Goal: Browse casually: Explore the website without a specific task or goal

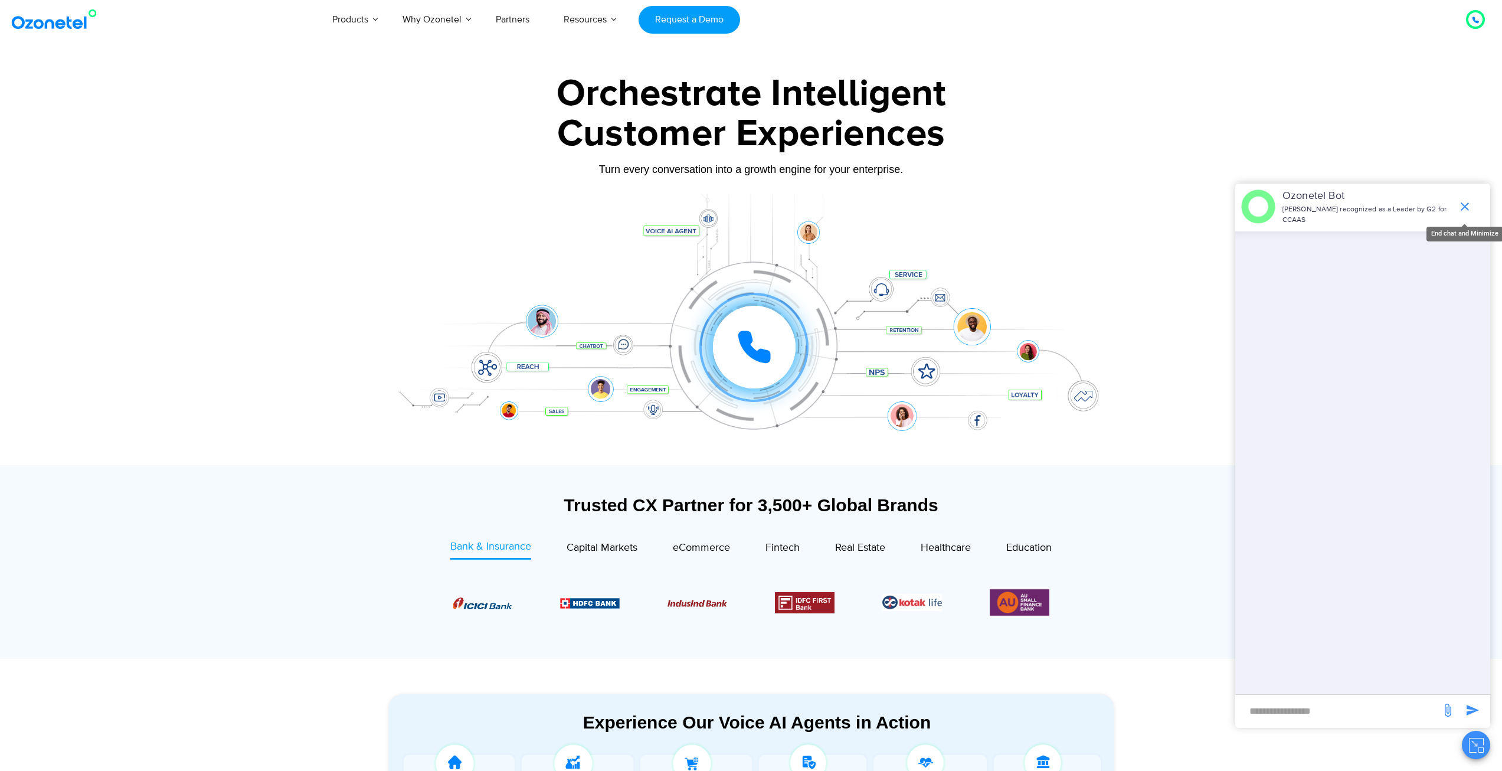
click at [1467, 201] on icon "end chat or minimize" at bounding box center [1465, 206] width 14 height 14
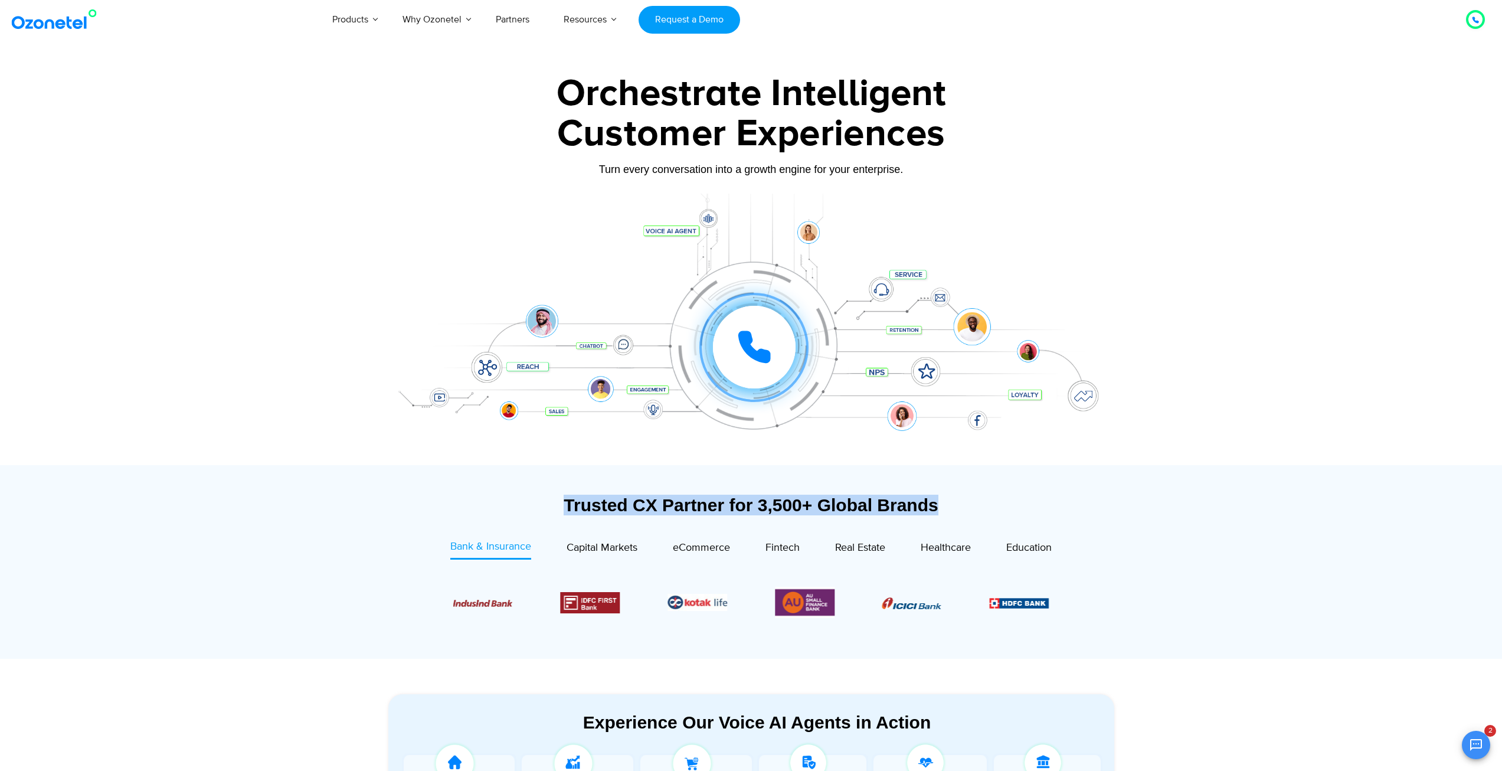
drag, startPoint x: 565, startPoint y: 505, endPoint x: 992, endPoint y: 503, distance: 426.7
click at [997, 503] on div "Trusted CX Partner for 3,500+ Global Brands" at bounding box center [751, 505] width 726 height 21
click at [992, 503] on div "Trusted CX Partner for 3,500+ Global Brands" at bounding box center [751, 505] width 726 height 21
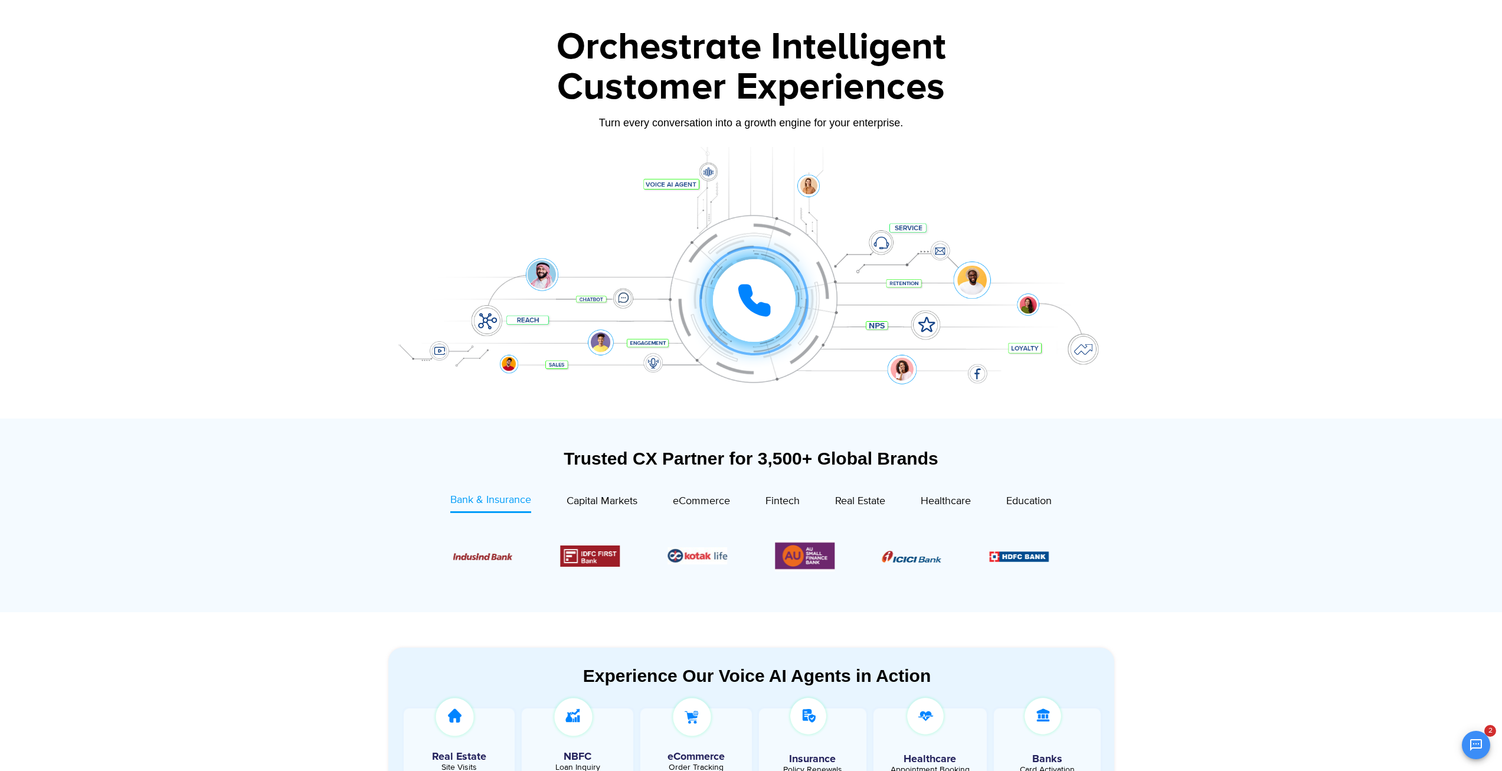
click at [563, 456] on div "Trusted CX Partner for 3,500+ Global Brands" at bounding box center [751, 458] width 726 height 21
drag, startPoint x: 563, startPoint y: 456, endPoint x: 993, endPoint y: 479, distance: 430.2
click at [993, 479] on div "Trusted CX Partner for 3,500+ Global Brands" at bounding box center [751, 464] width 726 height 32
click at [898, 453] on div "Trusted CX Partner for 3,500+ Global Brands" at bounding box center [751, 458] width 726 height 21
drag, startPoint x: 898, startPoint y: 453, endPoint x: 564, endPoint y: 449, distance: 333.5
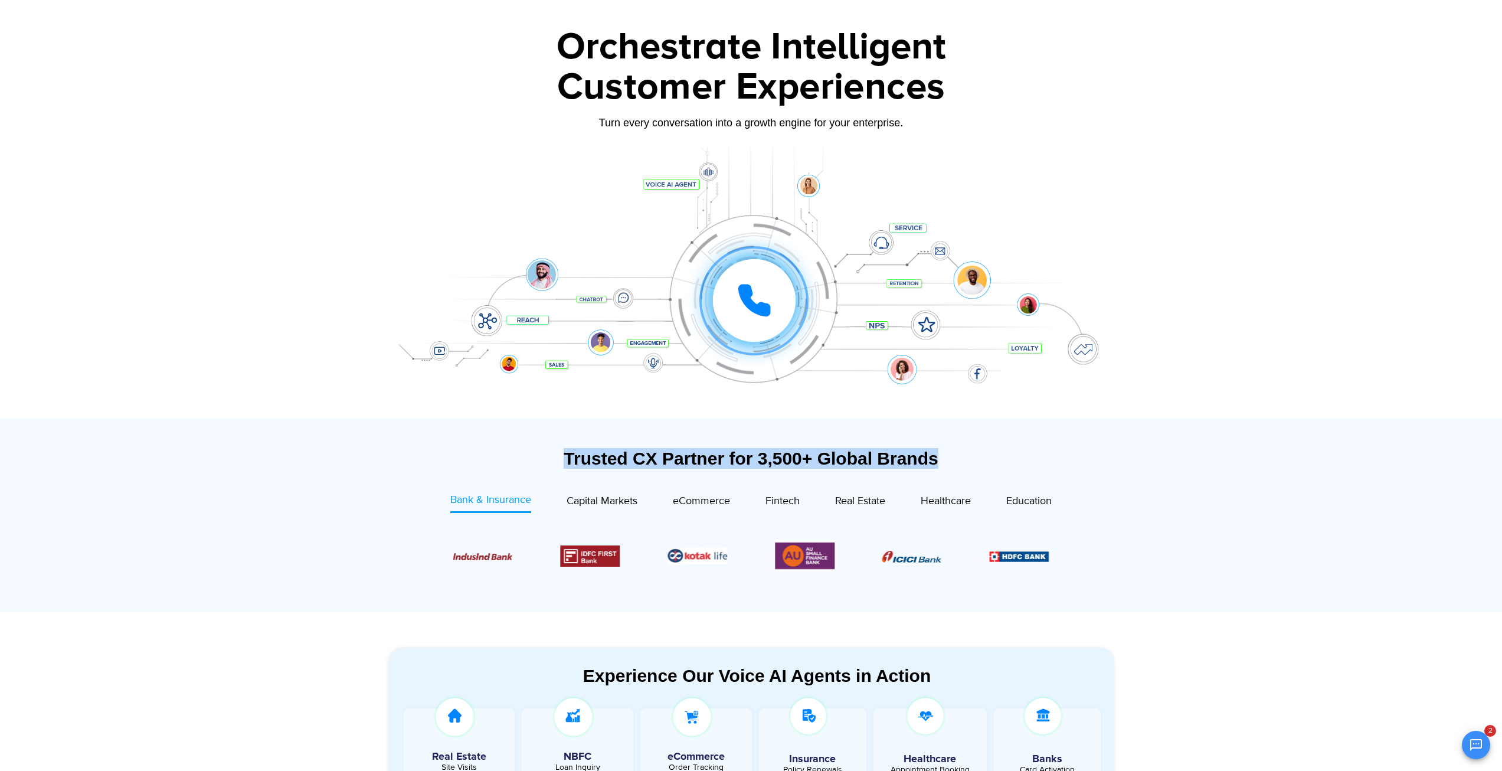
click at [565, 449] on div "Trusted CX Partner for 3,500+ Global Brands" at bounding box center [751, 458] width 726 height 21
click at [565, 447] on section "Trusted CX Partner for 3,500+ Global Brands Bank & Insurance Capital Markets" at bounding box center [751, 515] width 726 height 182
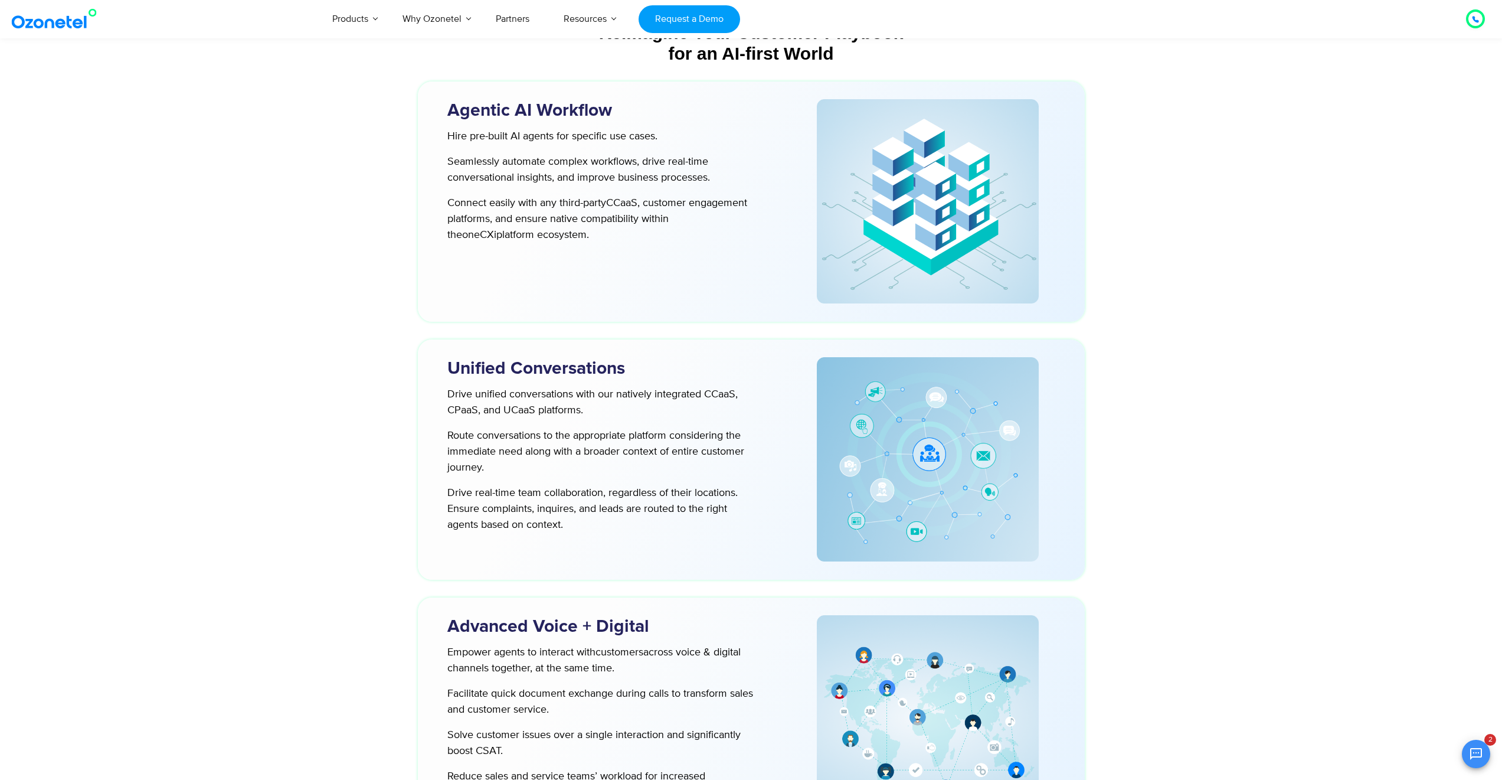
scroll to position [3026, 0]
